Goal: Task Accomplishment & Management: Manage account settings

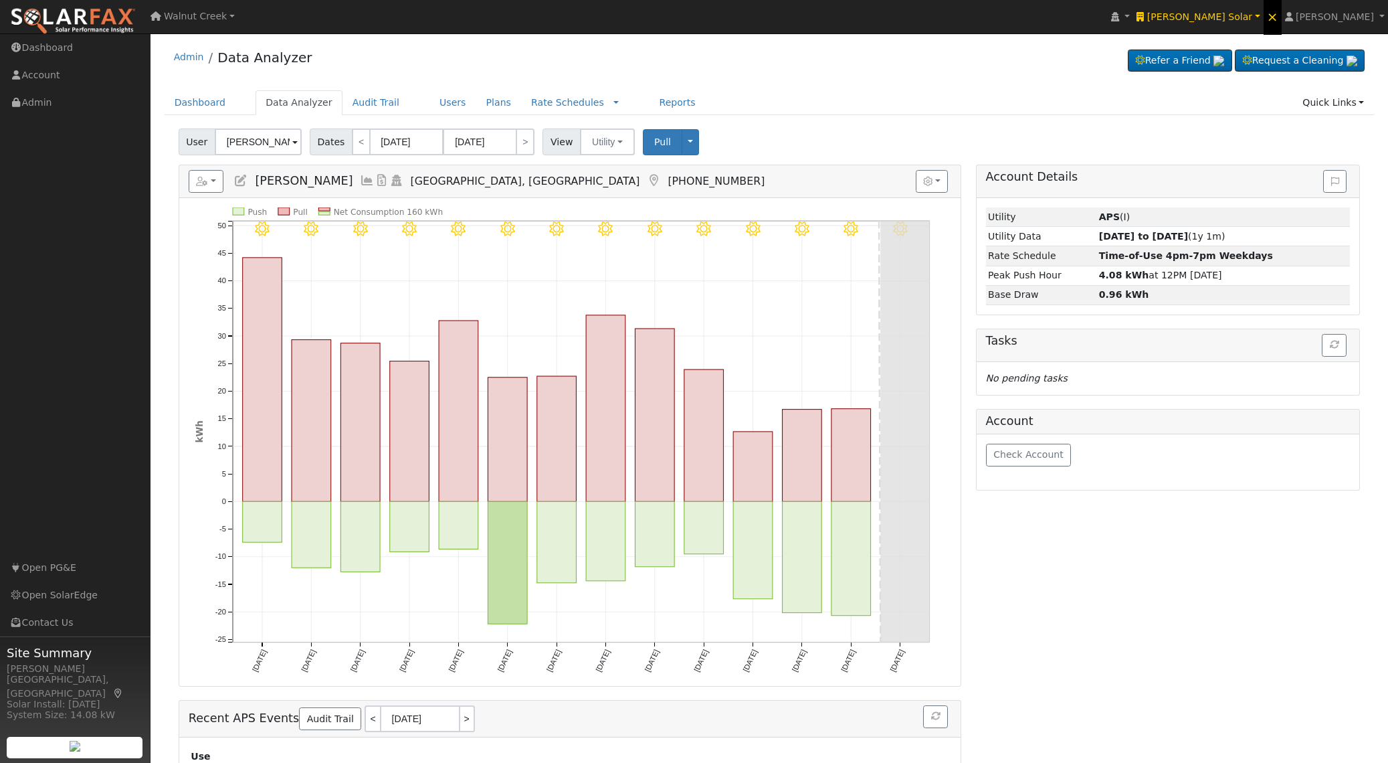
click at [1279, 17] on span "×" at bounding box center [1272, 17] width 11 height 16
click at [195, 145] on span "User" at bounding box center [197, 141] width 37 height 27
paste input "Todd Nelson"
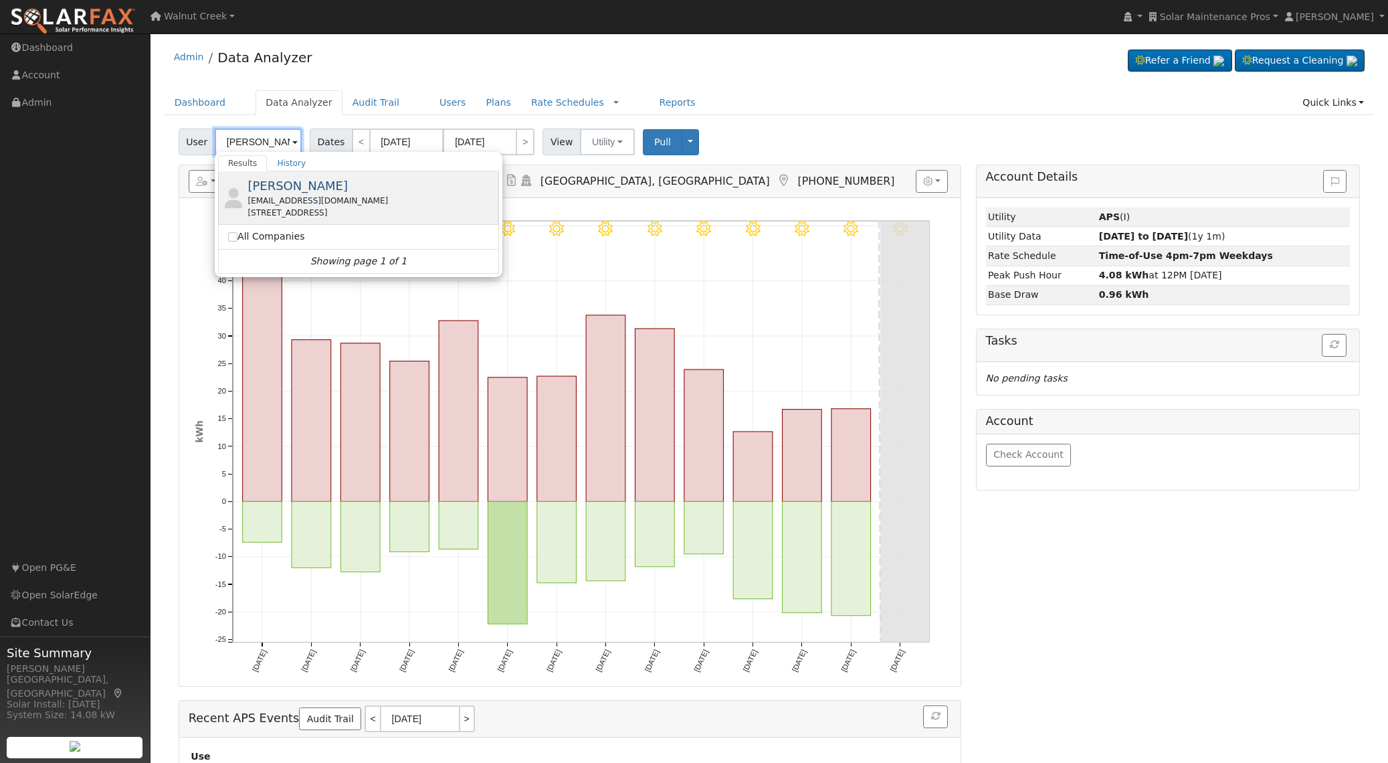
type input "Todd Nelson"
click at [309, 184] on span "Todd Nelson" at bounding box center [298, 186] width 100 height 14
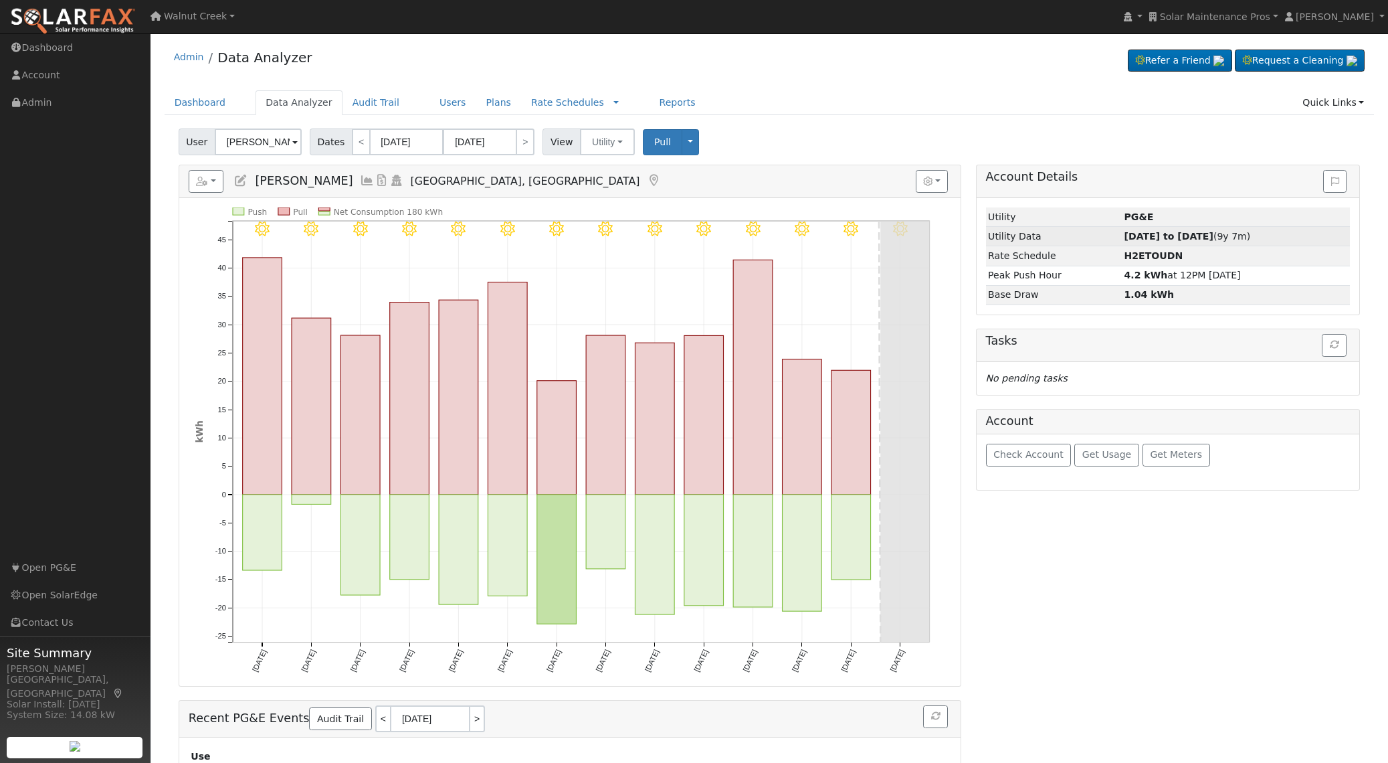
click at [1148, 234] on strong "03/30/16 to 09/29/25" at bounding box center [1169, 236] width 89 height 11
type input "03/30/2016"
type input "09/29/2025"
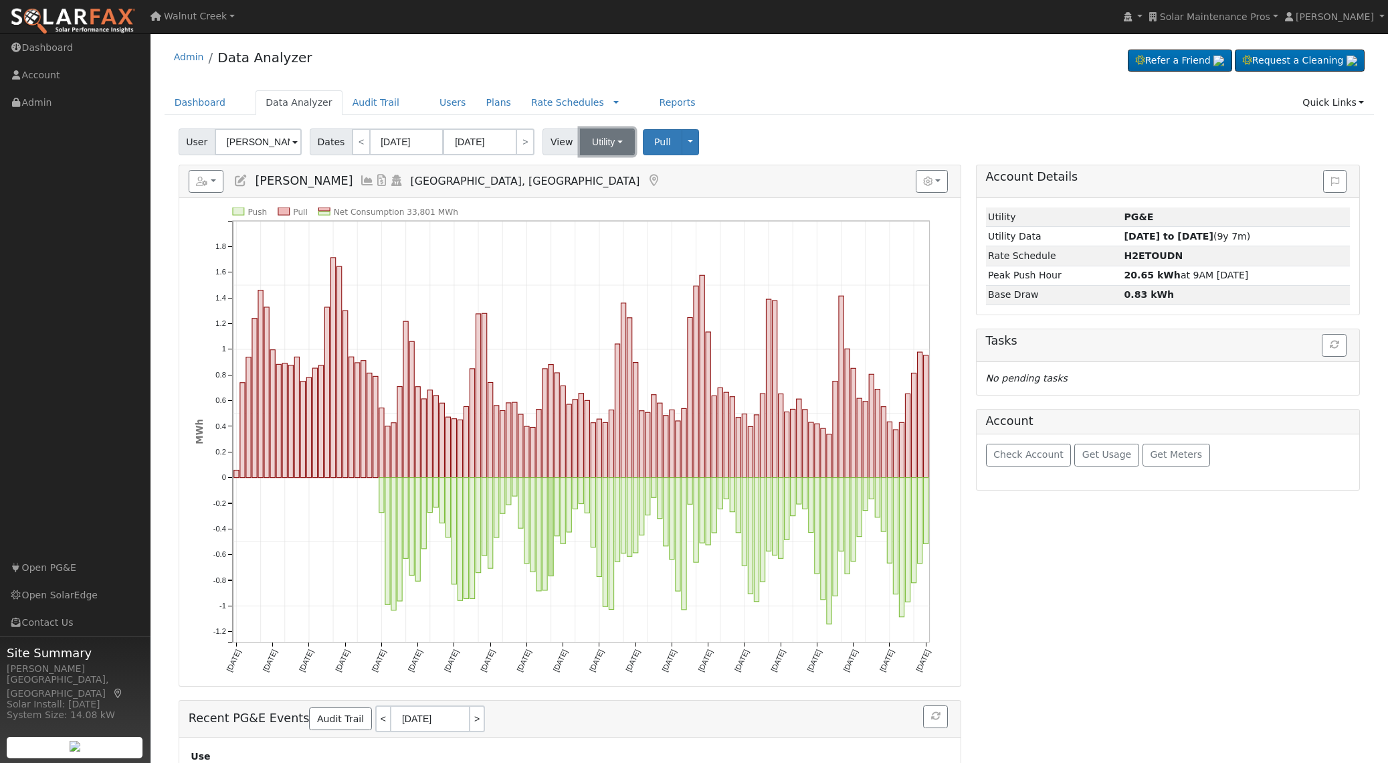
click at [616, 142] on button "Utility" at bounding box center [607, 141] width 55 height 27
click at [617, 181] on link "Solar" at bounding box center [625, 190] width 93 height 19
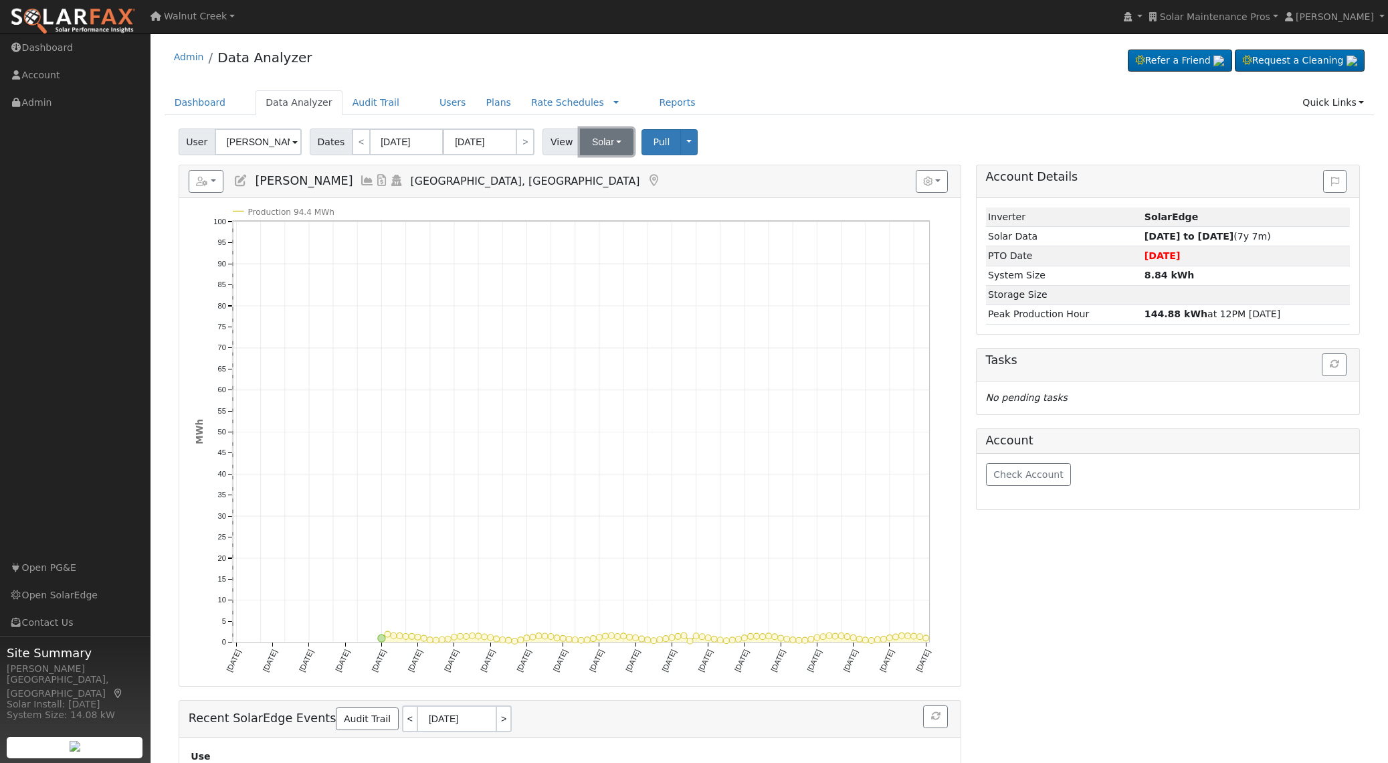
click at [614, 145] on button "Solar" at bounding box center [607, 141] width 54 height 27
click at [622, 174] on link "Utility" at bounding box center [625, 171] width 93 height 19
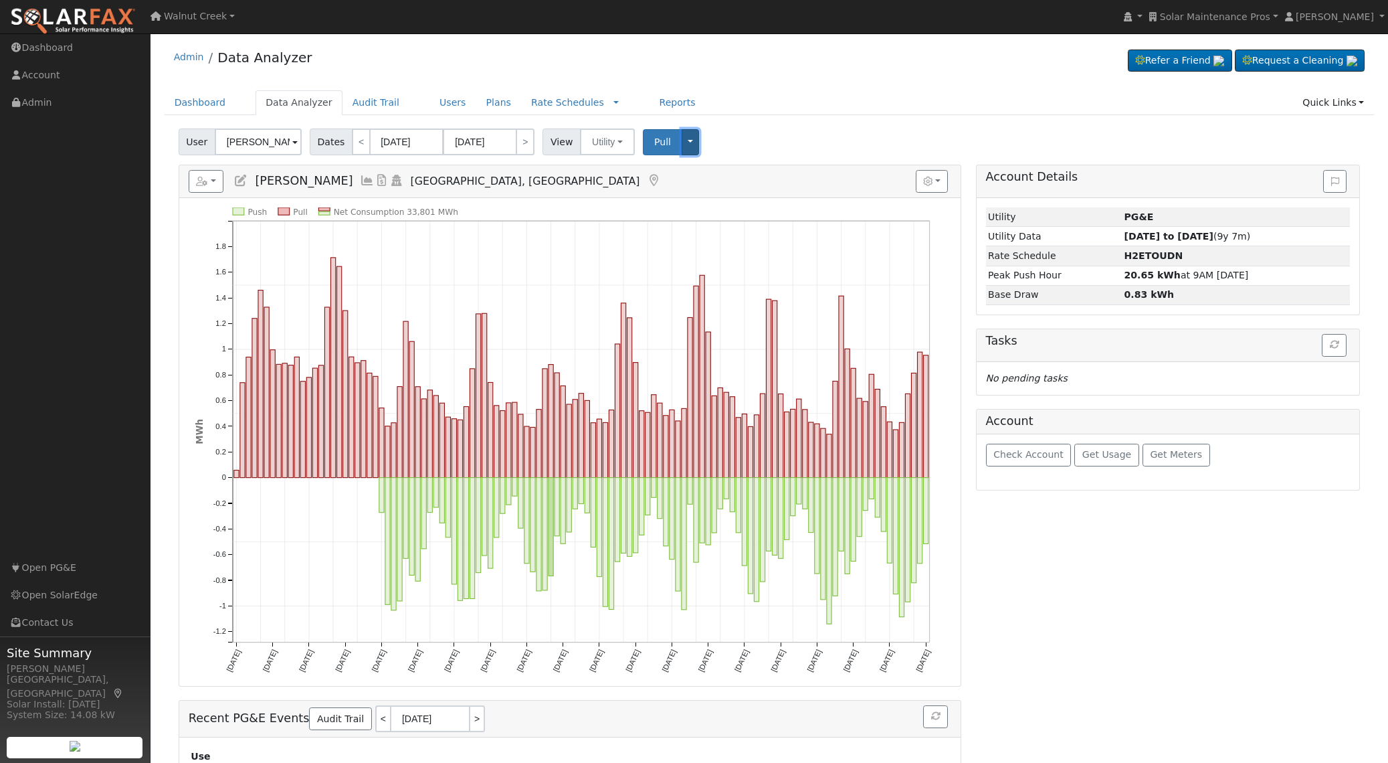
click at [689, 145] on button "Toggle Dropdown" at bounding box center [690, 142] width 17 height 26
click at [712, 173] on link "View" at bounding box center [733, 171] width 102 height 19
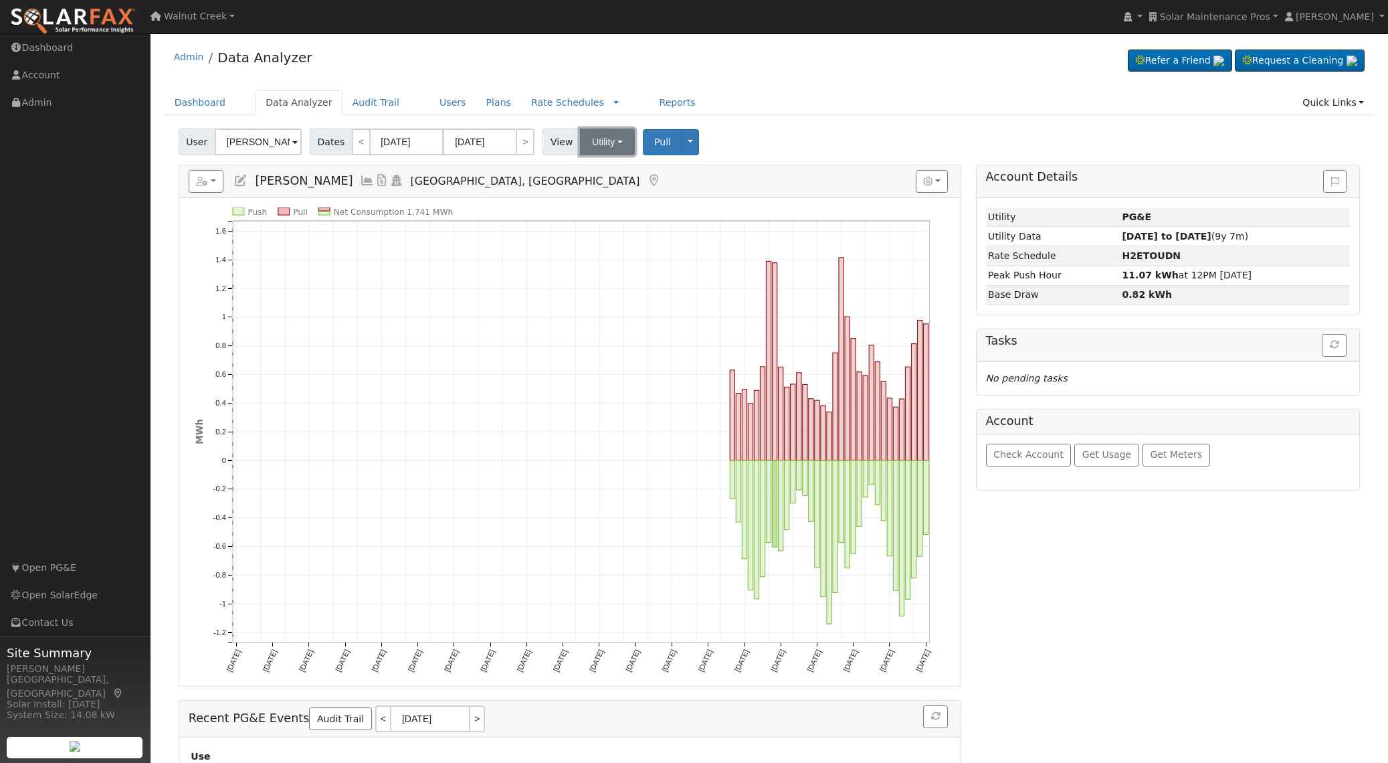
click at [610, 150] on button "Utility" at bounding box center [607, 141] width 55 height 27
click at [610, 191] on link "Solar" at bounding box center [625, 190] width 93 height 19
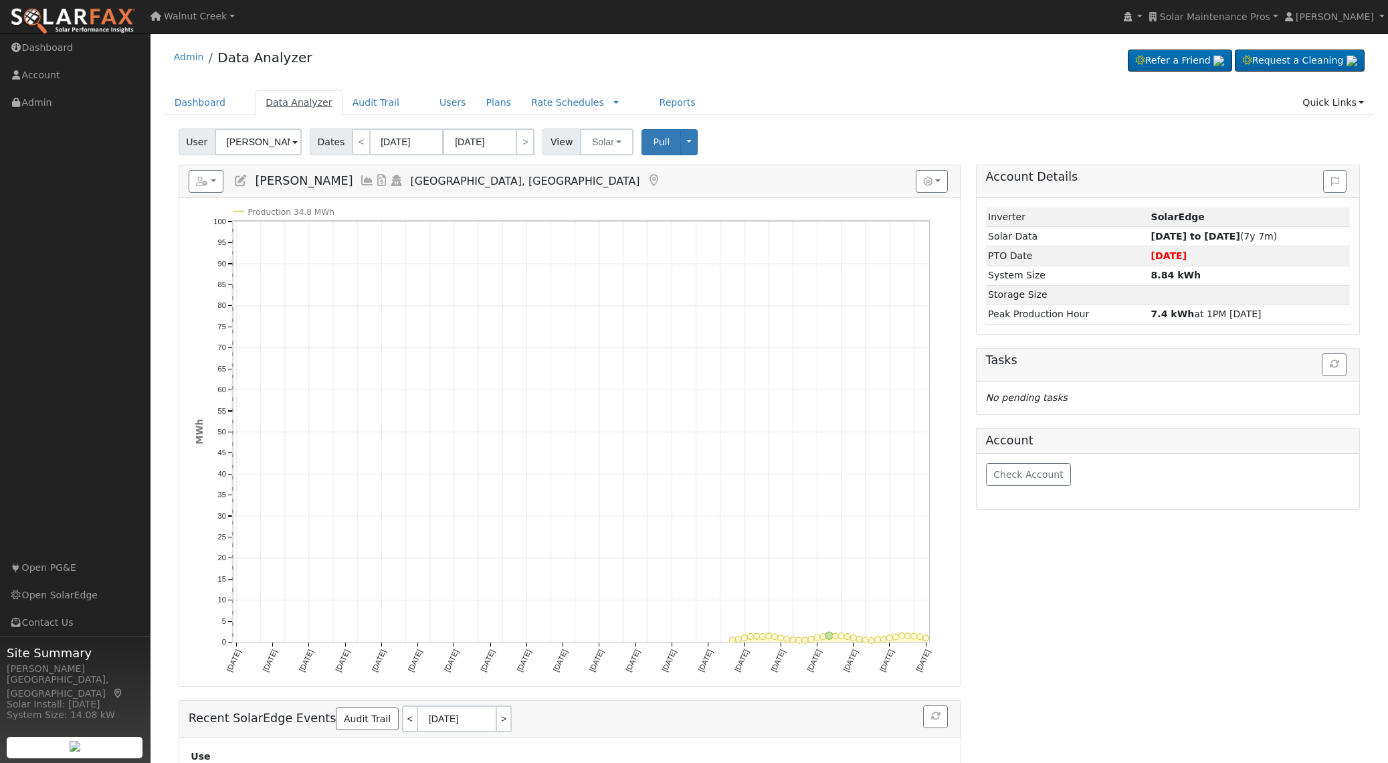
click at [279, 101] on link "Data Analyzer" at bounding box center [299, 102] width 87 height 25
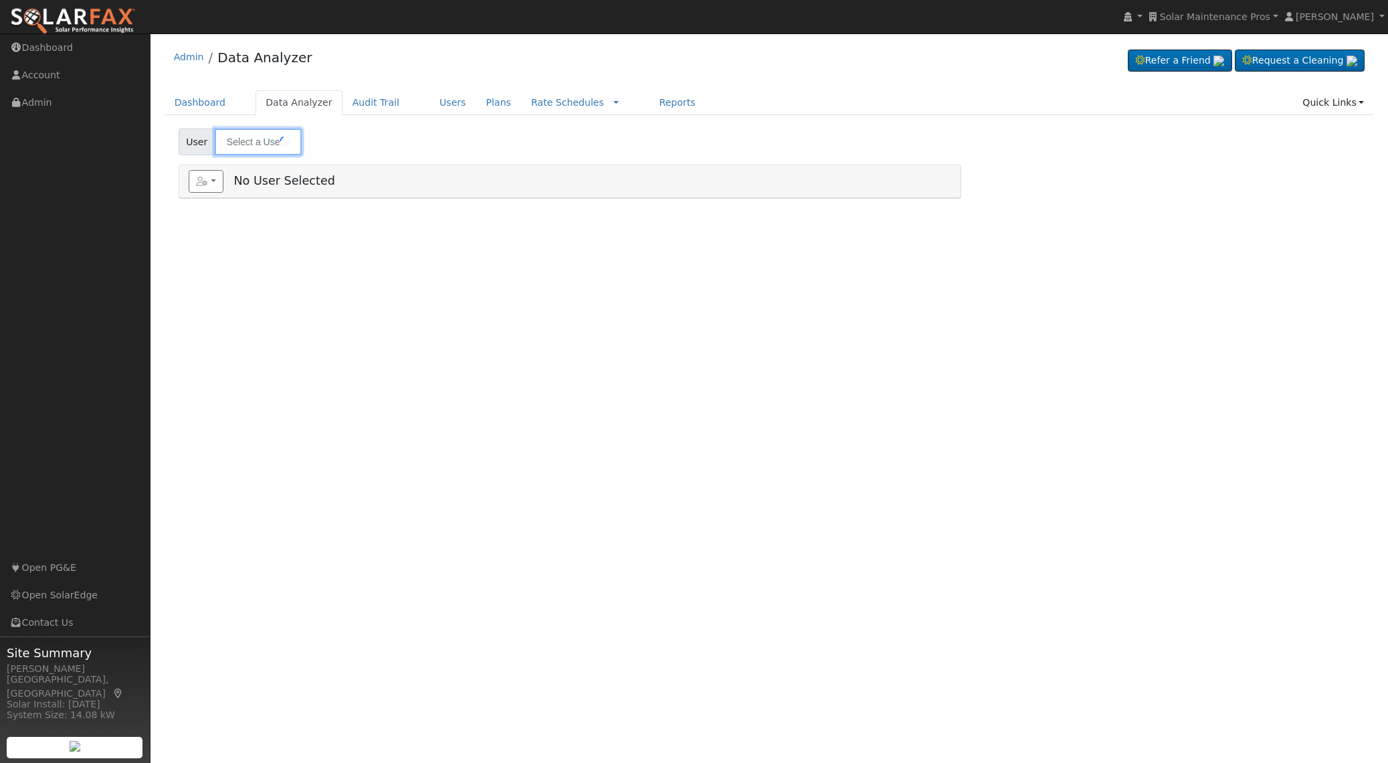
type input "[PERSON_NAME]"
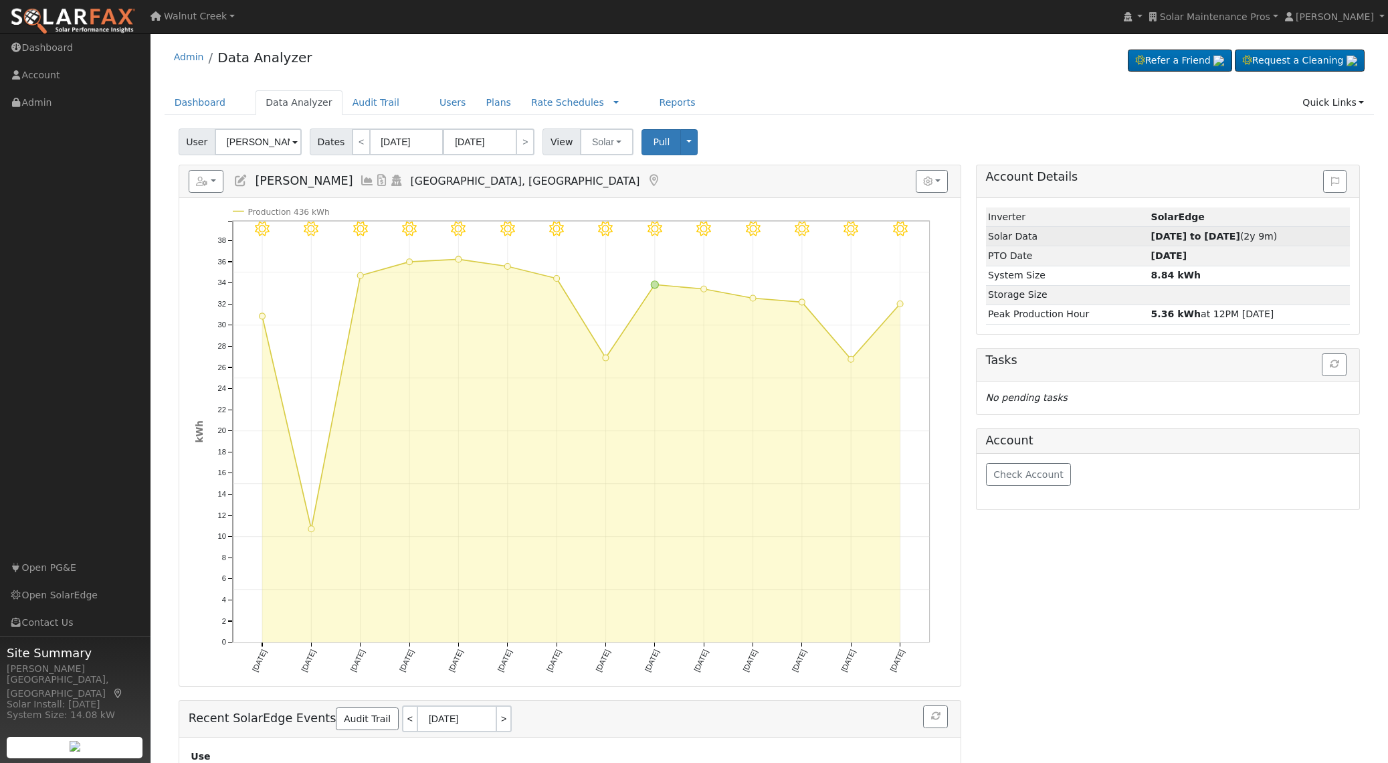
click at [1177, 238] on strong "[DATE] to [DATE]" at bounding box center [1196, 236] width 89 height 11
type input "[DATE]"
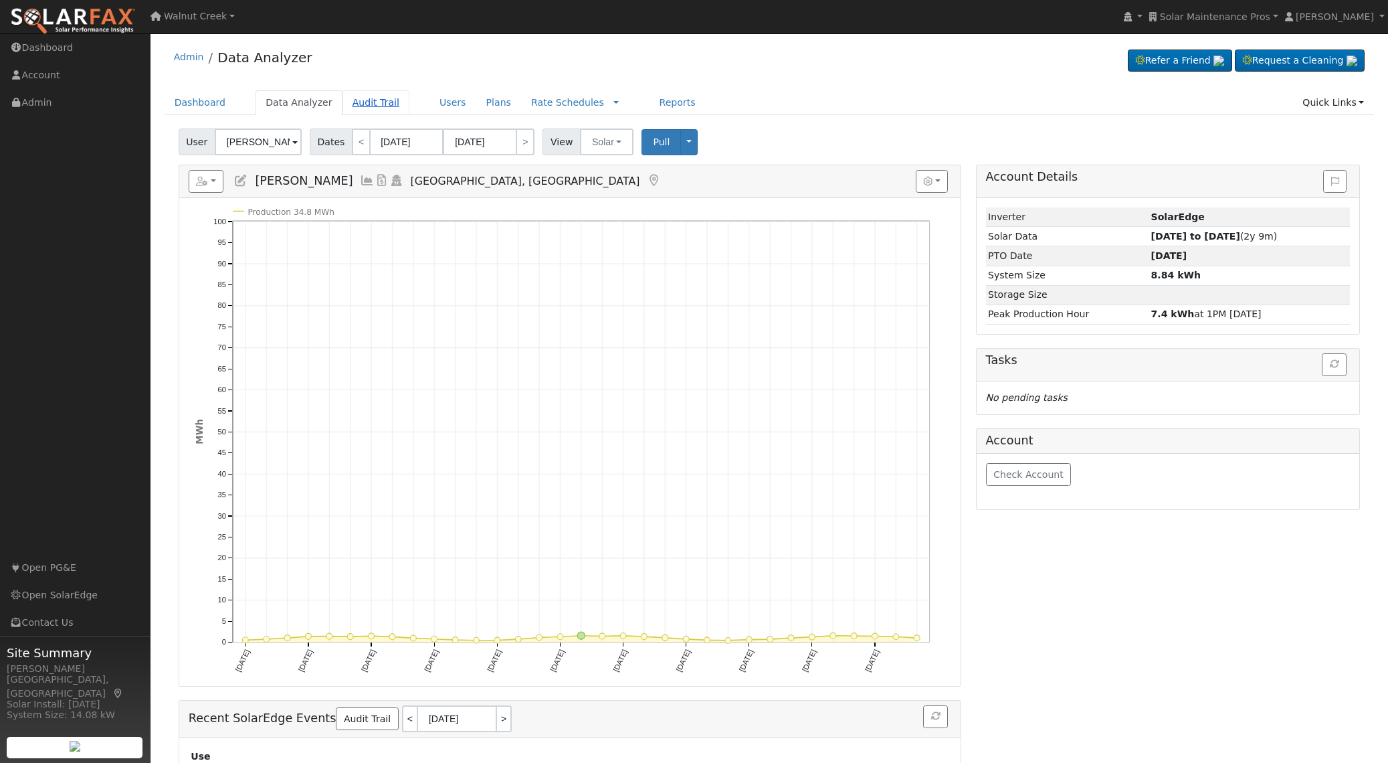
drag, startPoint x: 315, startPoint y: 99, endPoint x: 361, endPoint y: 112, distance: 47.2
click at [315, 99] on link "Data Analyzer" at bounding box center [299, 102] width 87 height 25
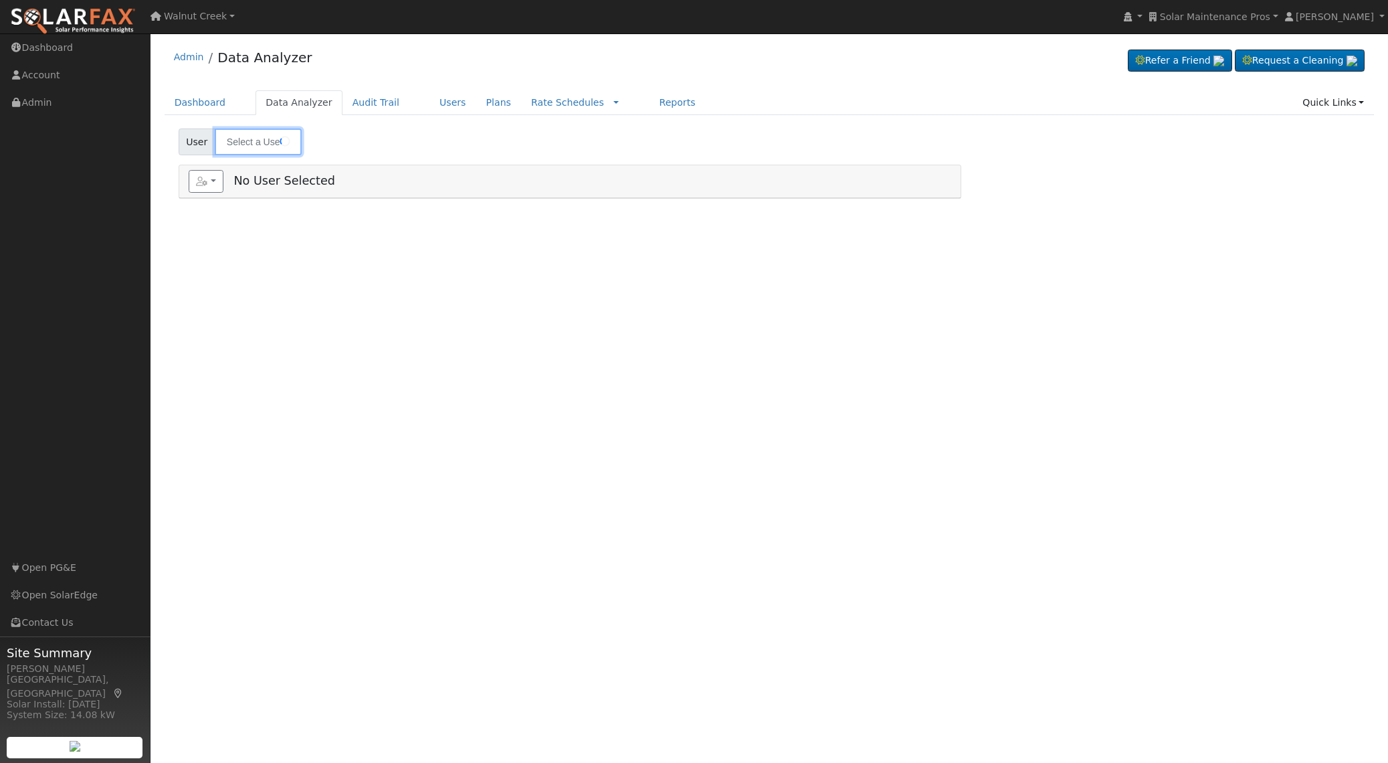
type input "[PERSON_NAME]"
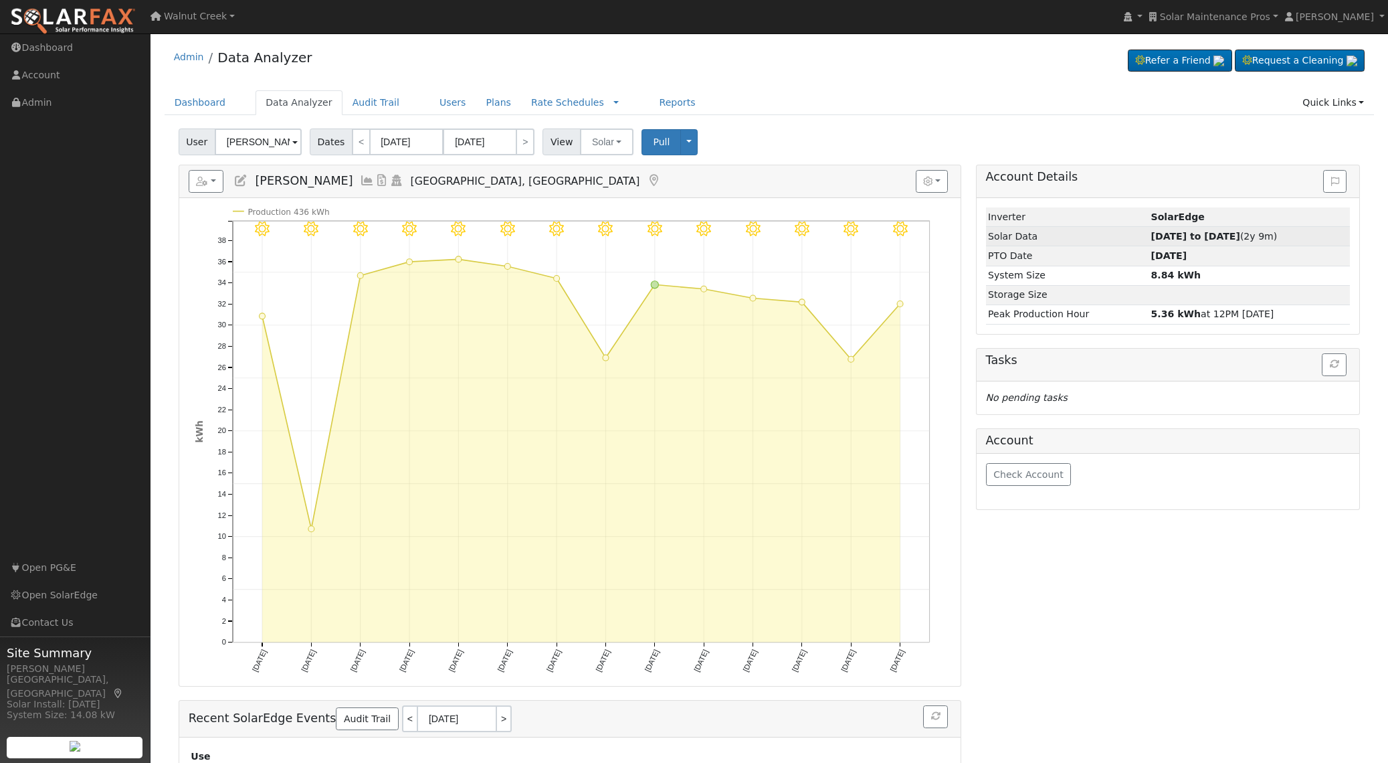
click at [1160, 236] on strong "[DATE] to [DATE]" at bounding box center [1196, 236] width 89 height 11
type input "01/01/2023"
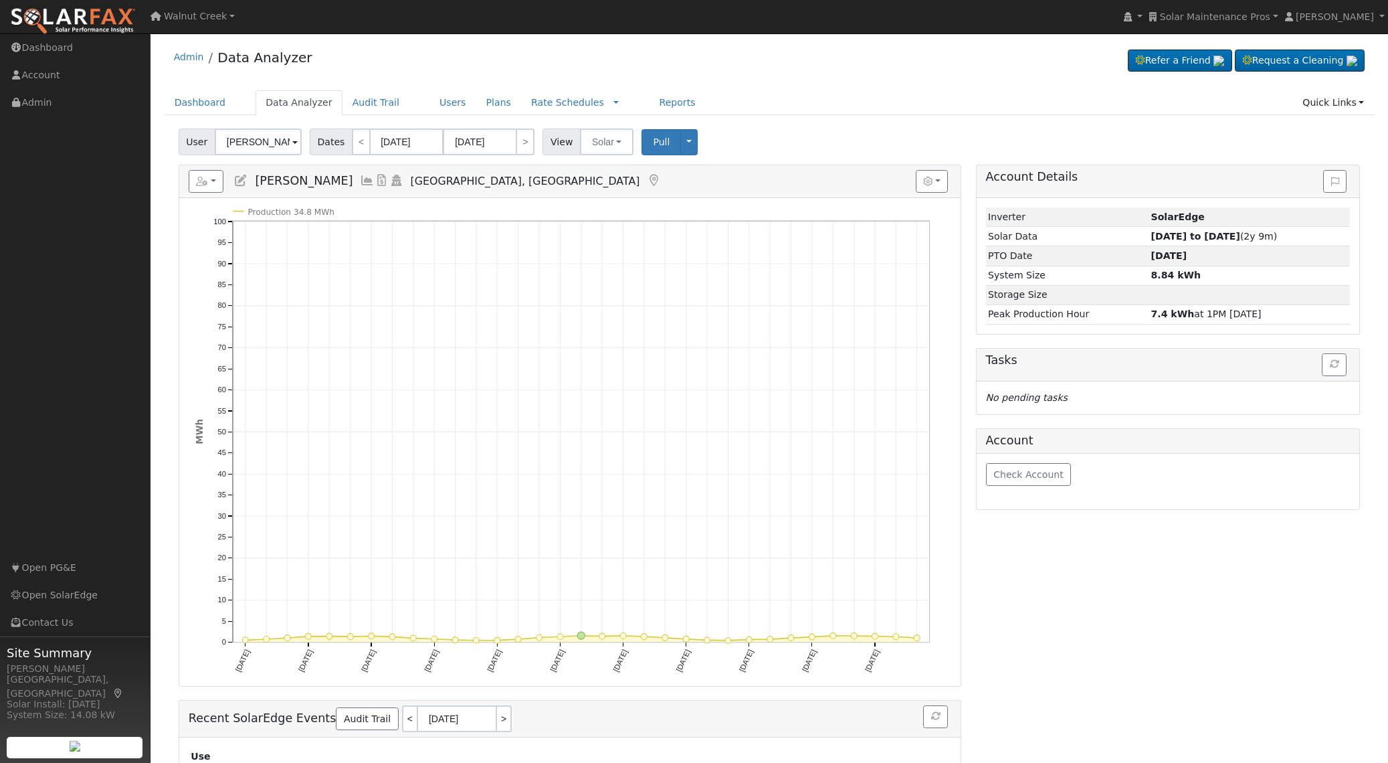
click at [278, 182] on span "Todd Nelson" at bounding box center [304, 180] width 98 height 13
drag, startPoint x: 288, startPoint y: 181, endPoint x: 302, endPoint y: 181, distance: 14.1
click at [302, 181] on span "Todd Nelson" at bounding box center [304, 180] width 98 height 13
click at [269, 181] on span "Todd Nelson" at bounding box center [304, 180] width 98 height 13
drag, startPoint x: 269, startPoint y: 181, endPoint x: 302, endPoint y: 181, distance: 33.5
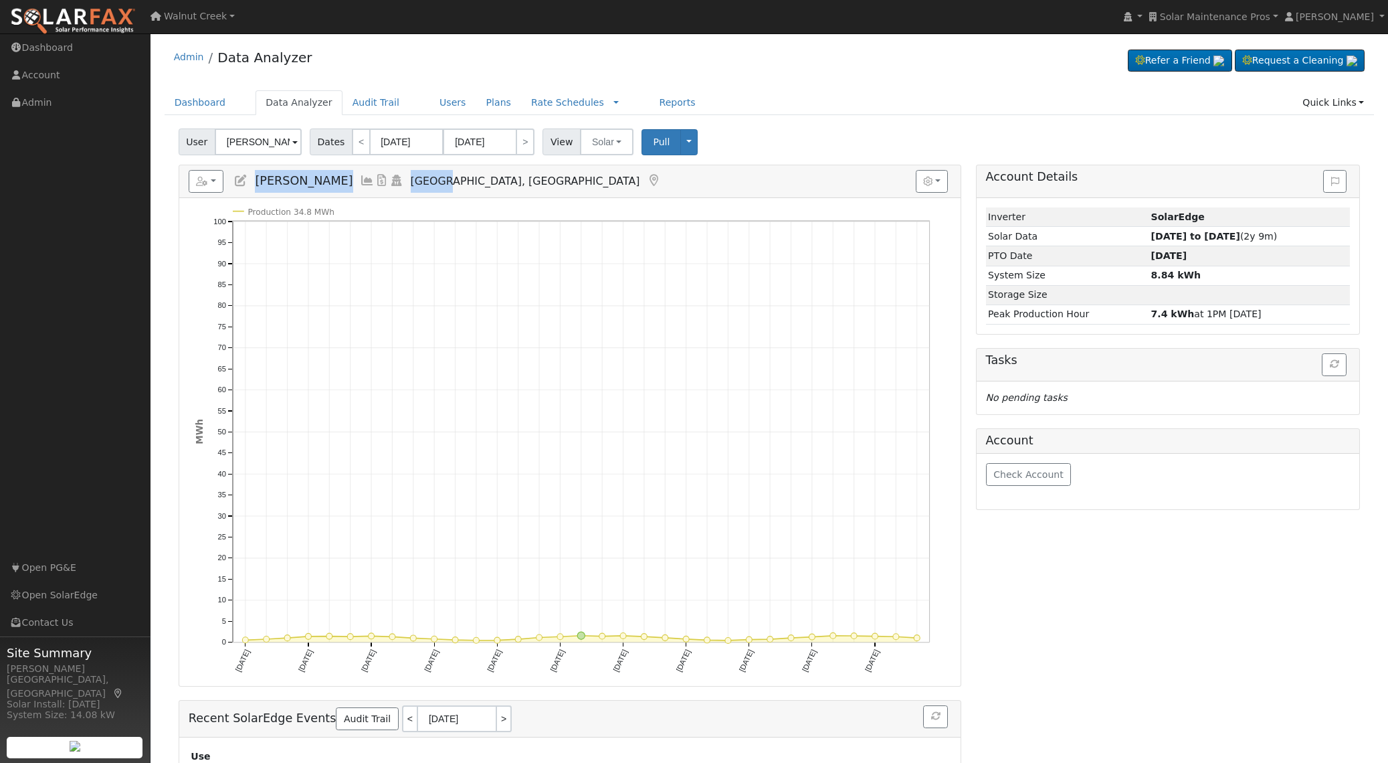
click at [302, 181] on span "Todd Nelson" at bounding box center [304, 180] width 98 height 13
copy h5 "Todd Nelson Fresno"
click at [993, 419] on div at bounding box center [1168, 421] width 385 height 13
click at [294, 103] on link "Data Analyzer" at bounding box center [299, 102] width 87 height 25
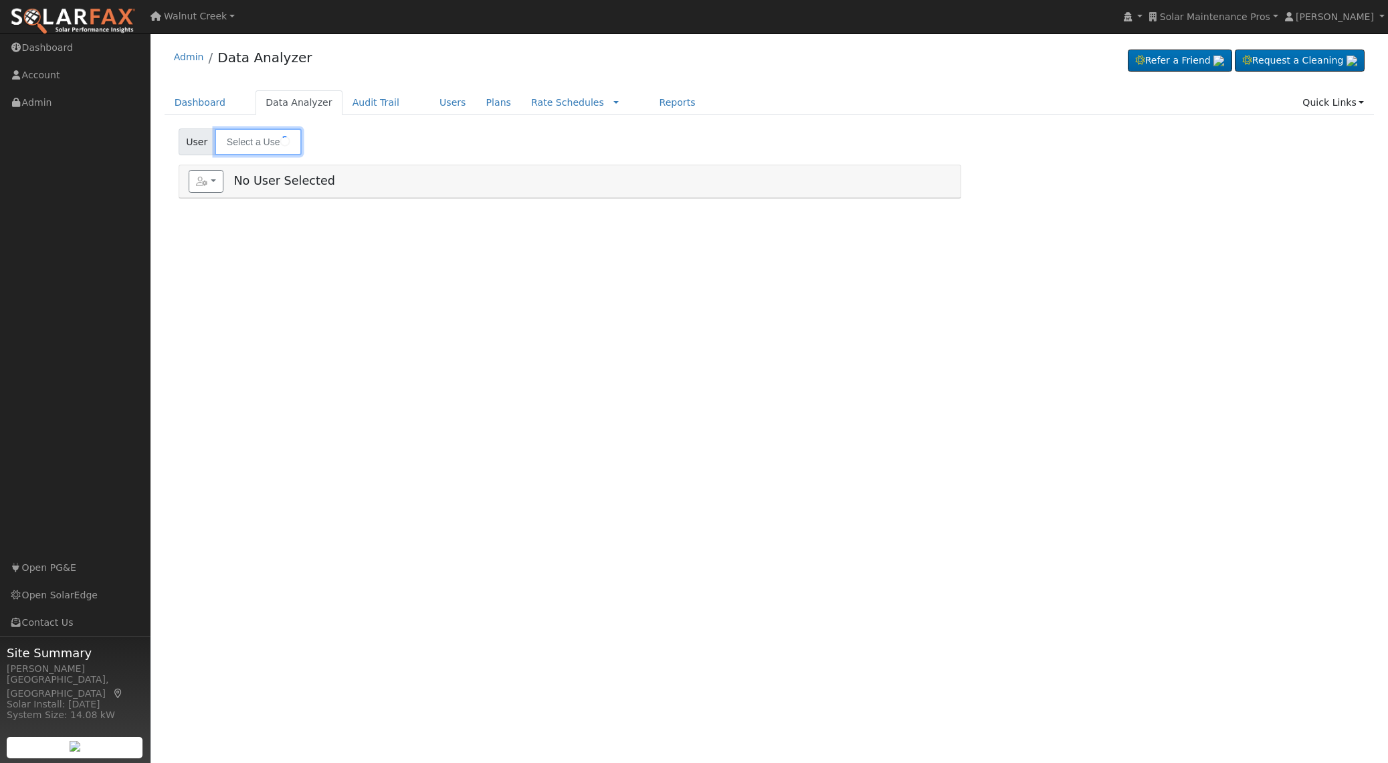
type input "[PERSON_NAME]"
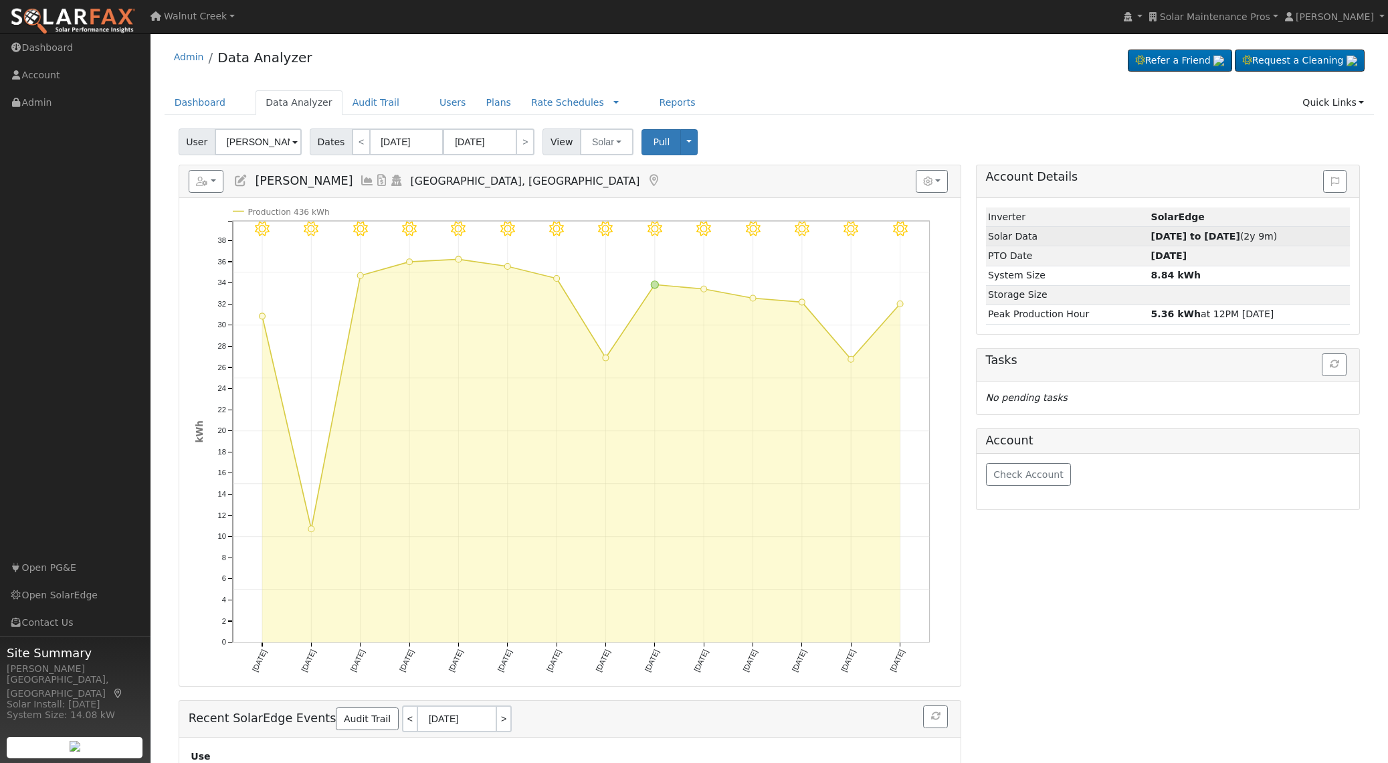
click at [1200, 235] on strong "[DATE] to [DATE]" at bounding box center [1196, 236] width 89 height 11
type input "[DATE]"
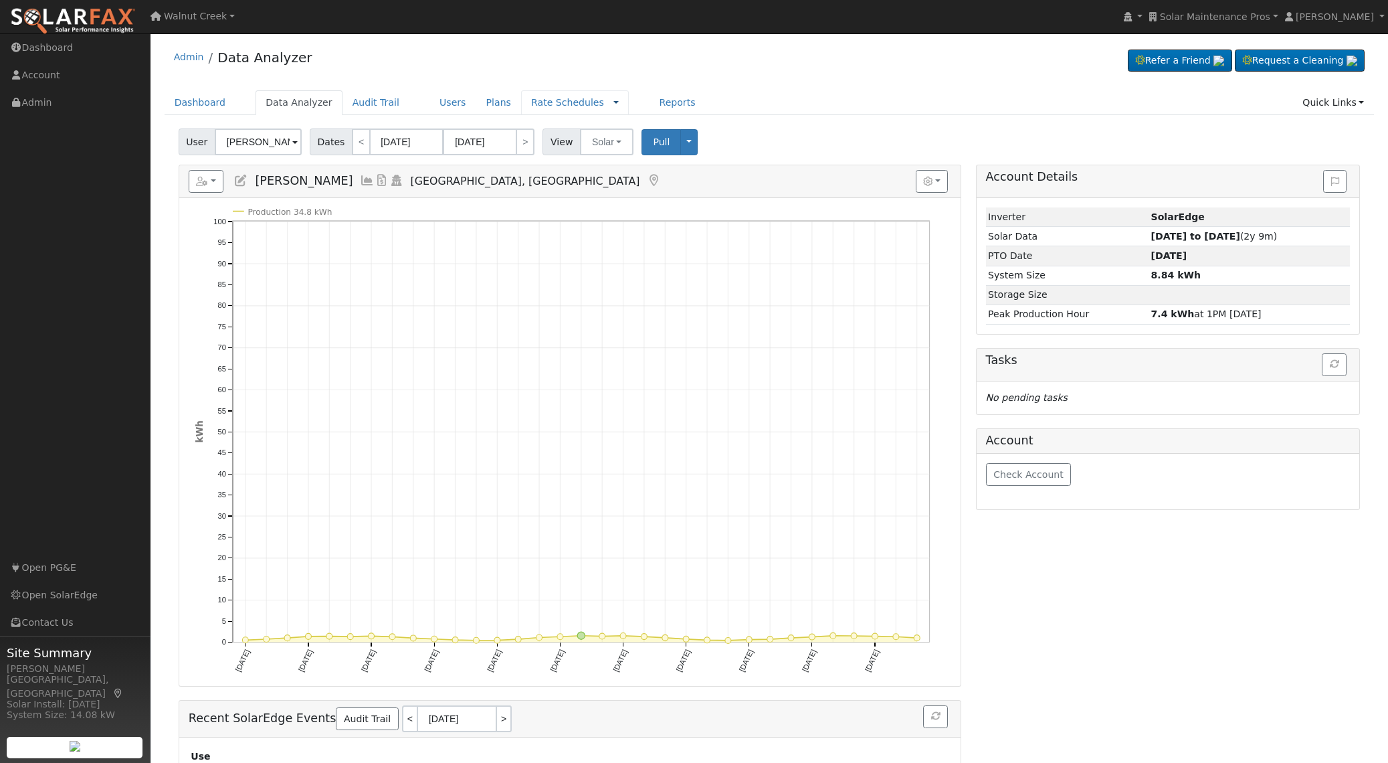
click at [614, 102] on link at bounding box center [616, 103] width 5 height 14
click at [576, 142] on link "Companies" at bounding box center [583, 144] width 93 height 19
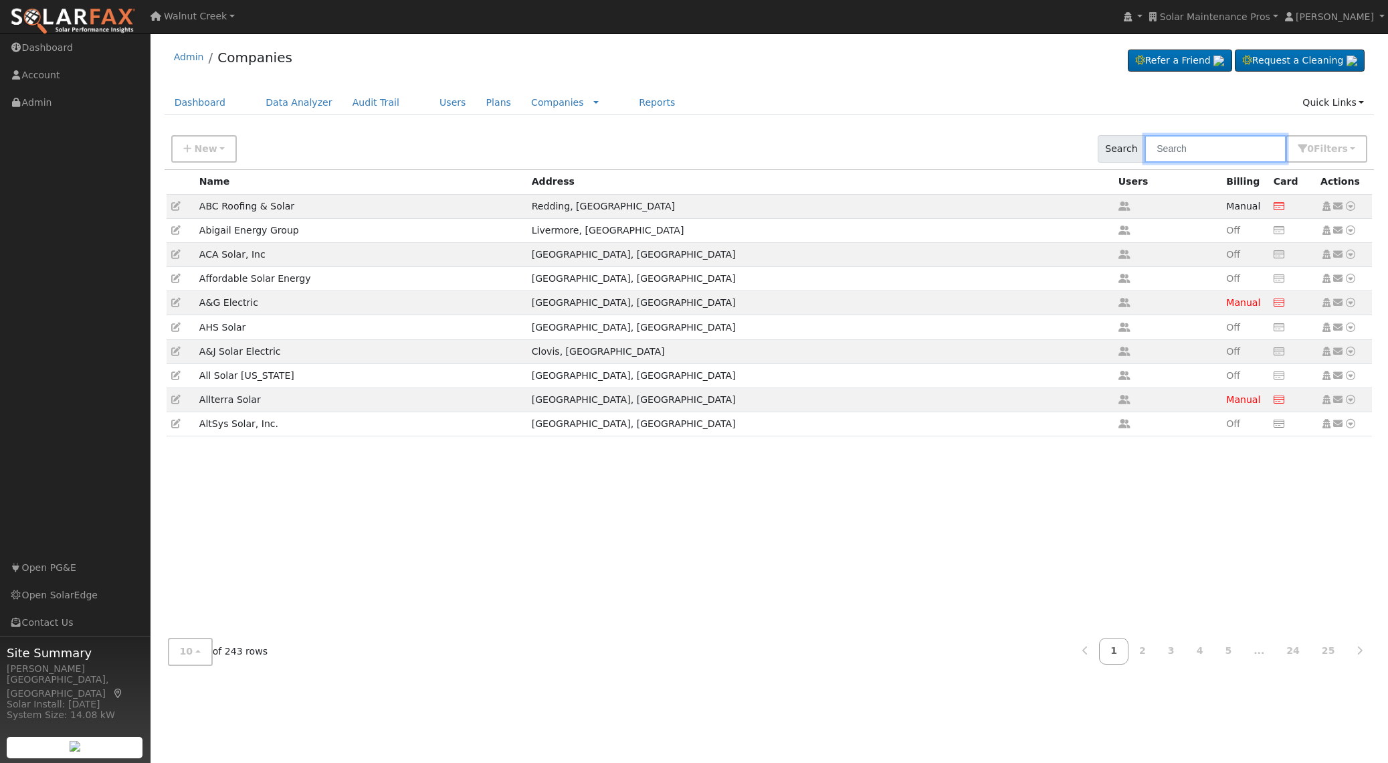
click at [1178, 152] on input "text" at bounding box center [1216, 148] width 142 height 27
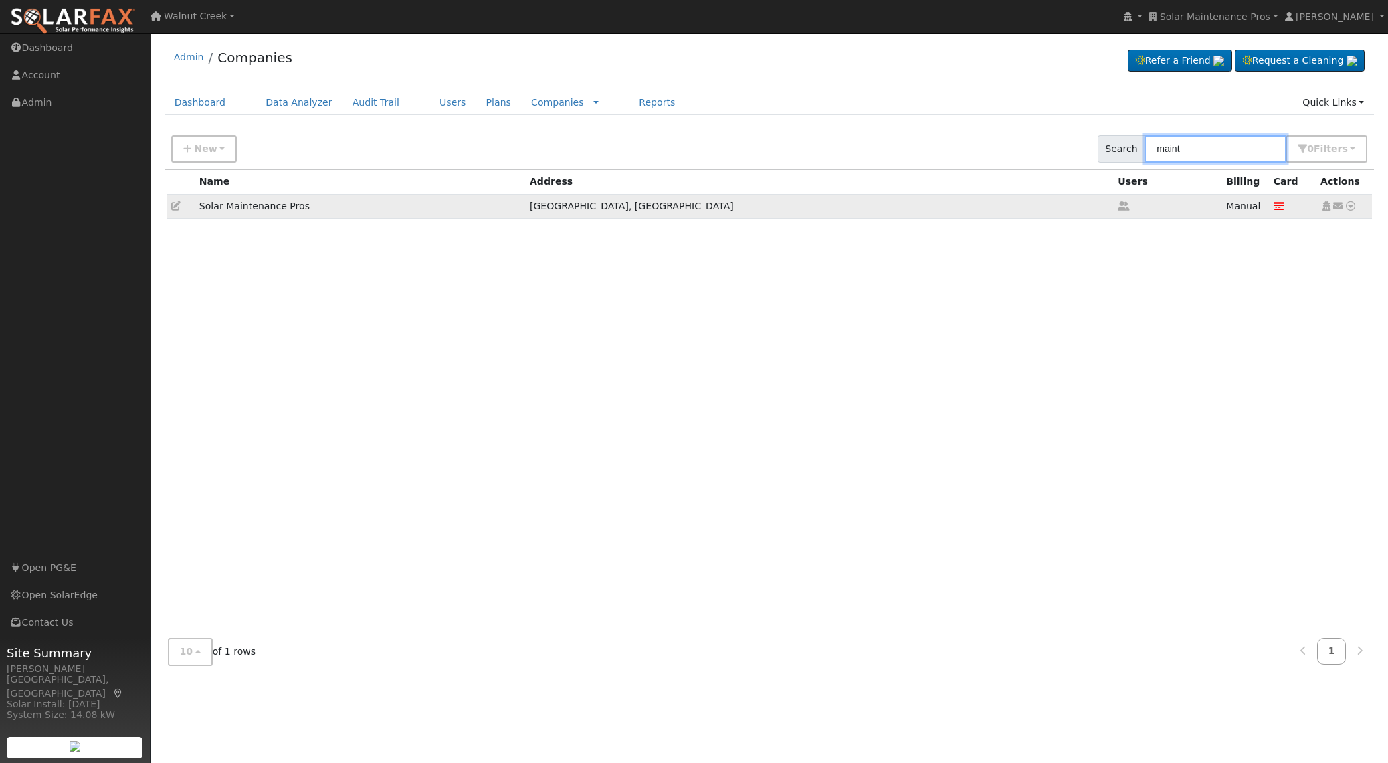
type input "maint"
click at [167, 207] on td at bounding box center [181, 206] width 28 height 24
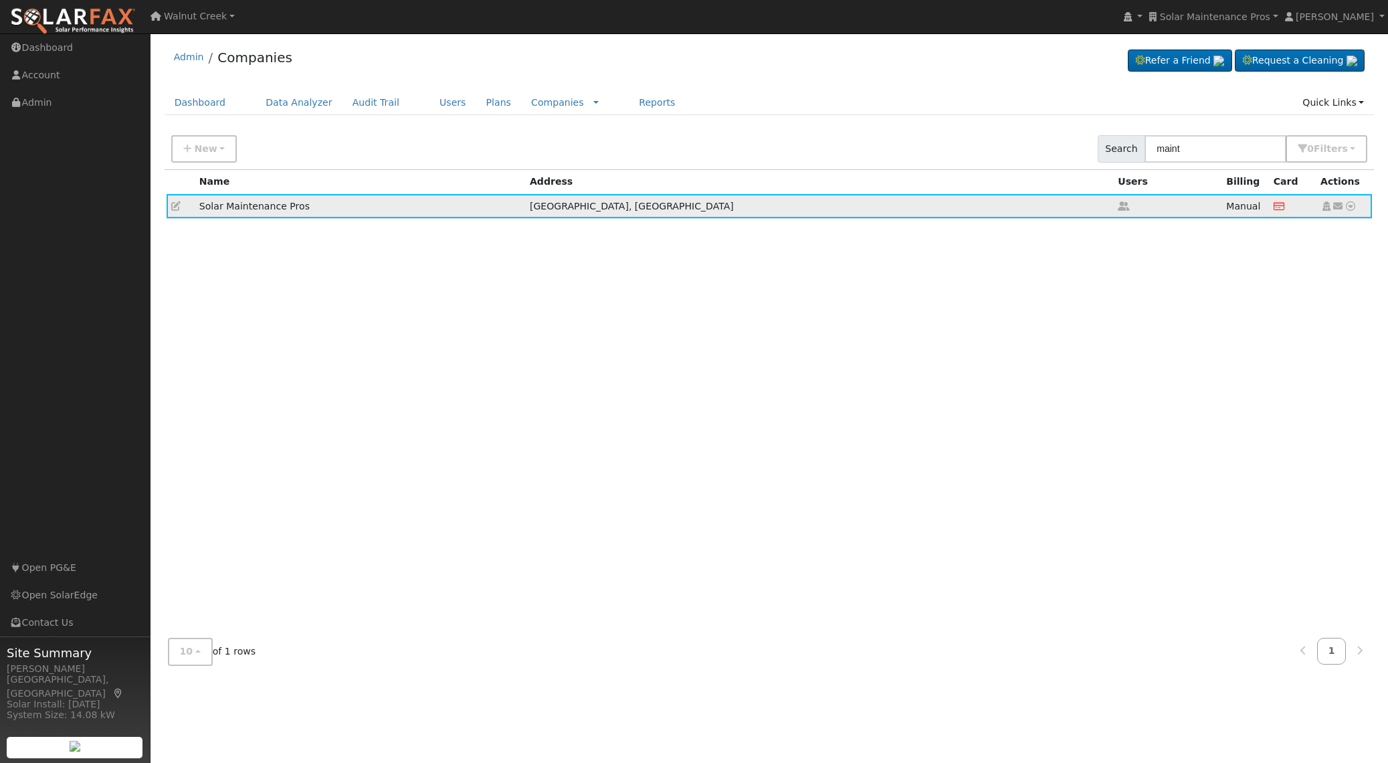
click at [173, 206] on icon at bounding box center [175, 205] width 9 height 9
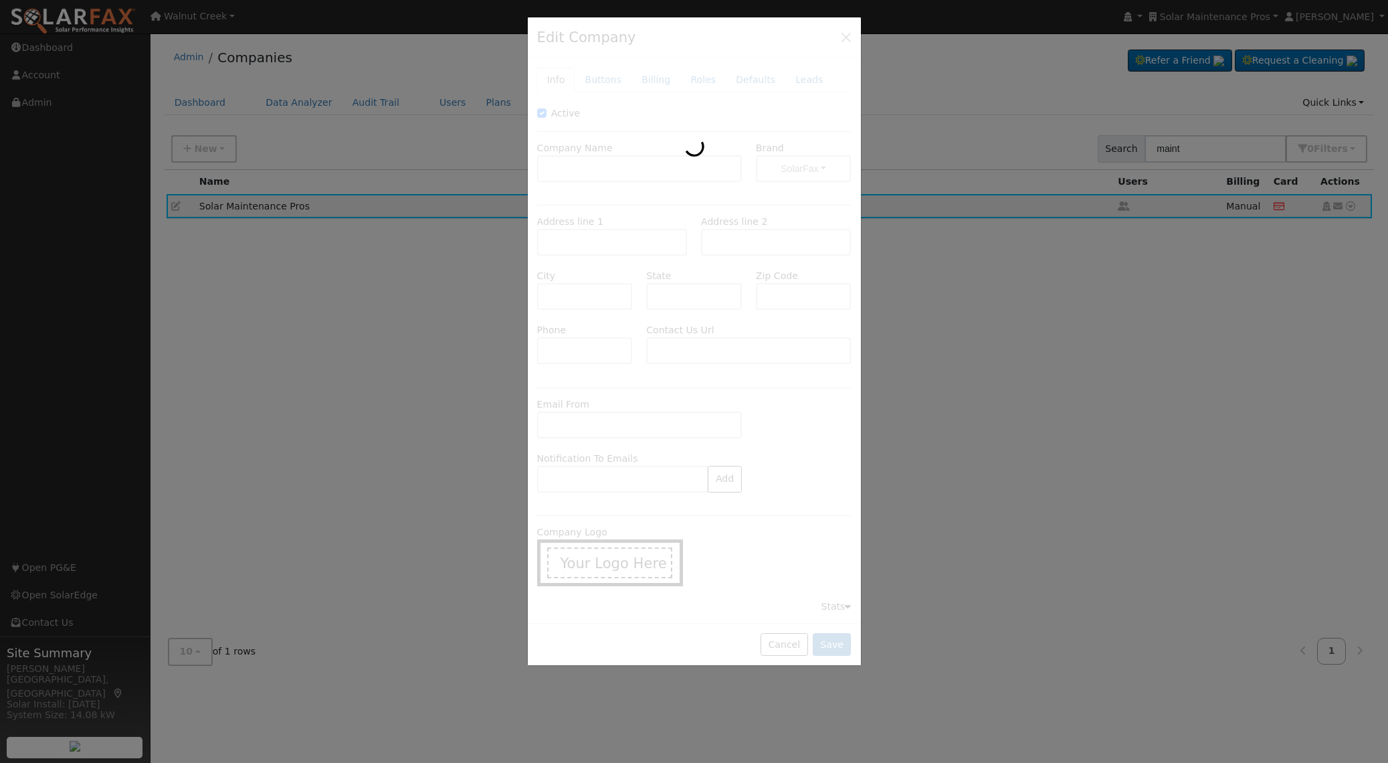
type input "Solar Maintenance Pros"
type input "[STREET_ADDRESS]"
type input "[GEOGRAPHIC_DATA]"
type input "CA"
type input "93722"
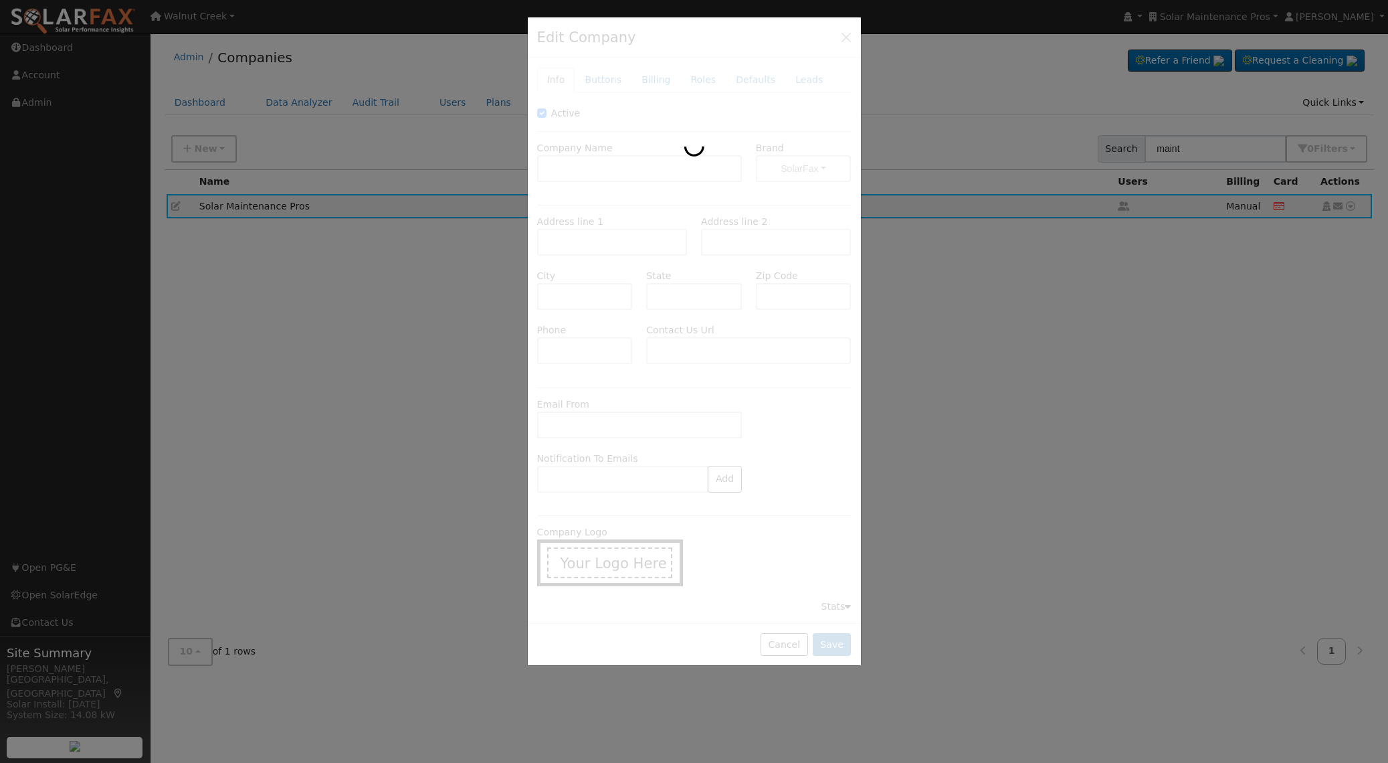
type input "[PHONE_NUMBER]"
type input "[URL][DOMAIN_NAME]"
type input "[EMAIL_ADDRESS][DOMAIN_NAME]"
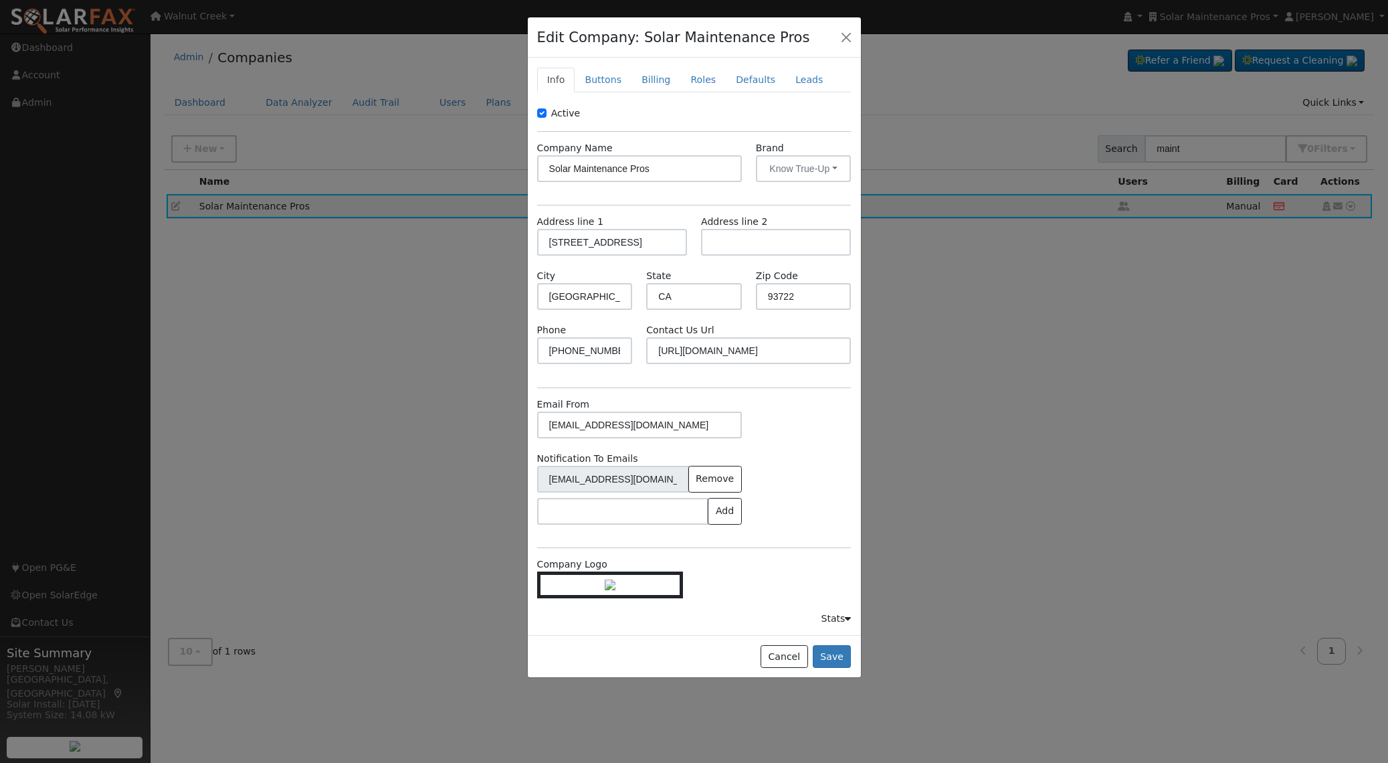
click at [826, 626] on div "Stats" at bounding box center [836, 619] width 30 height 14
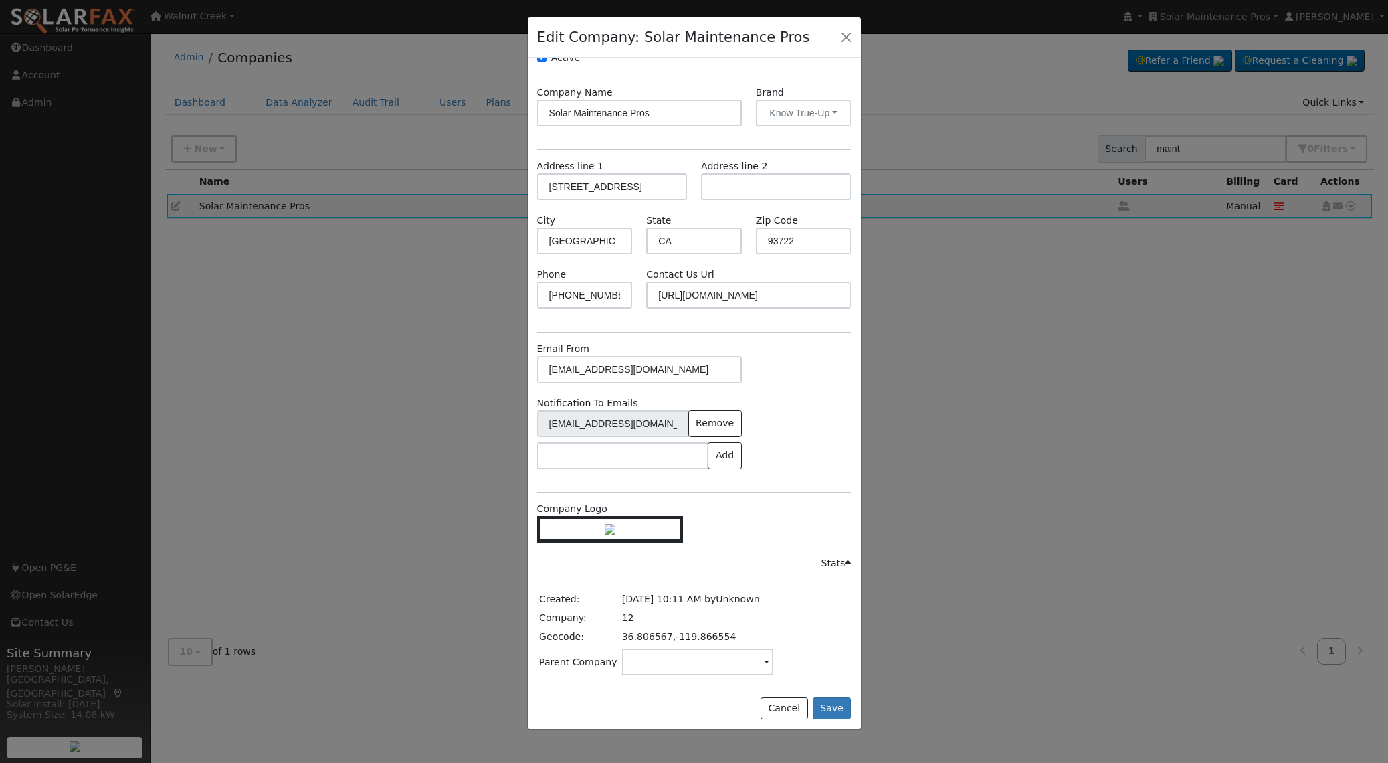
click at [620, 612] on td "12" at bounding box center [698, 617] width 156 height 19
drag, startPoint x: 618, startPoint y: 612, endPoint x: 739, endPoint y: 604, distance: 121.3
click at [620, 612] on td "12" at bounding box center [698, 617] width 156 height 19
